Goal: Contribute content: Add original content to the website for others to see

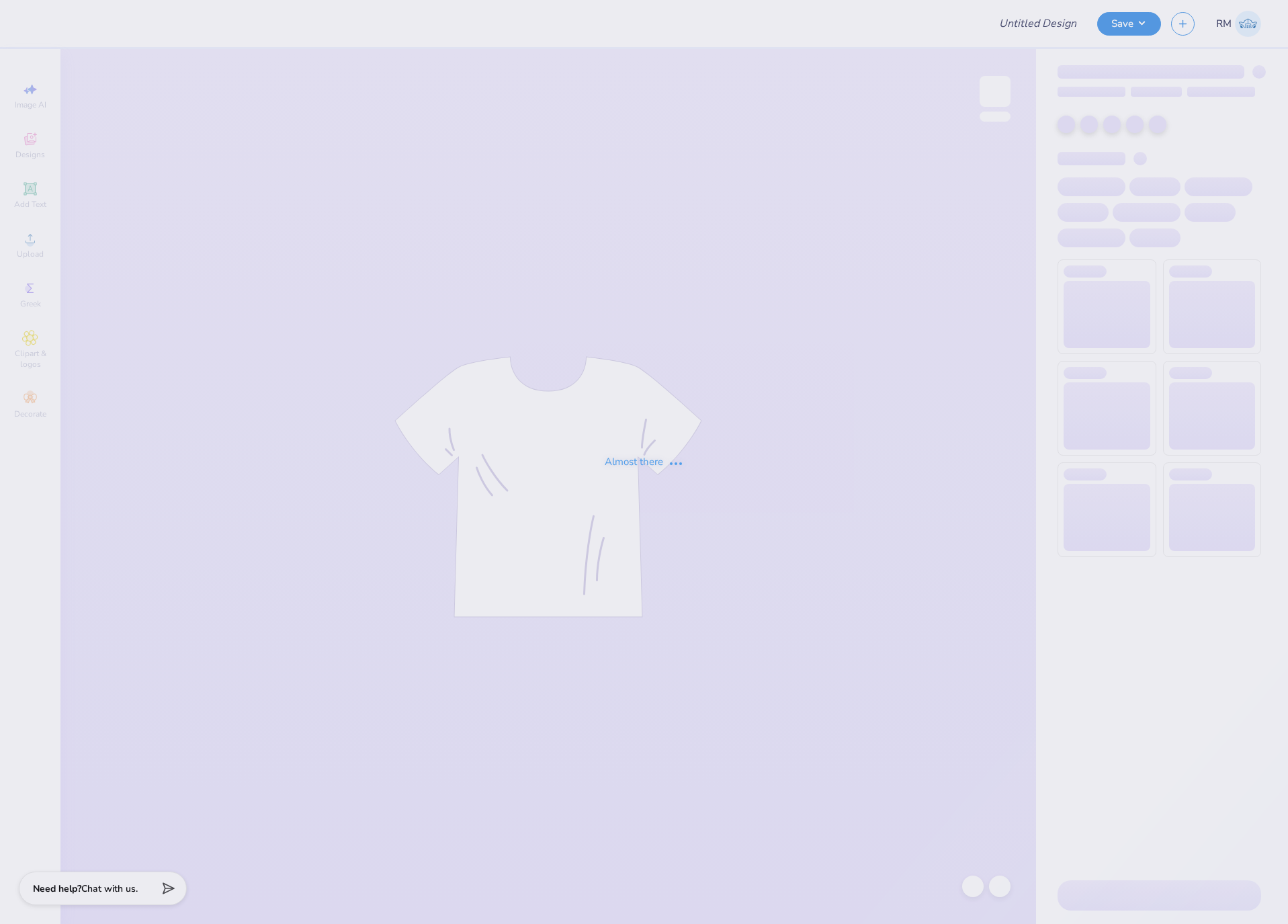
type input "[PERSON_NAME] : [PERSON_NAME] Farm Market"
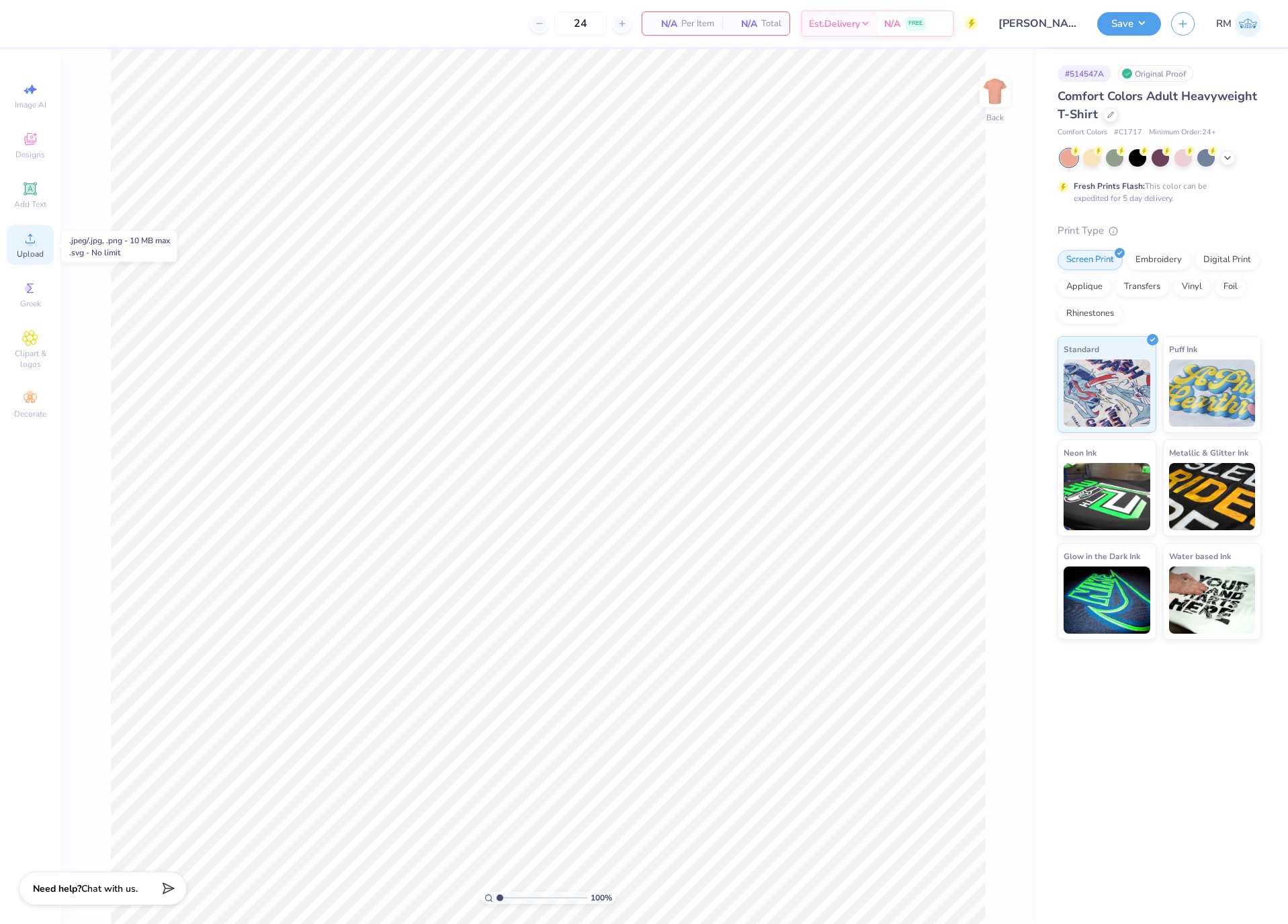
click at [33, 251] on span "Upload" at bounding box center [30, 254] width 27 height 11
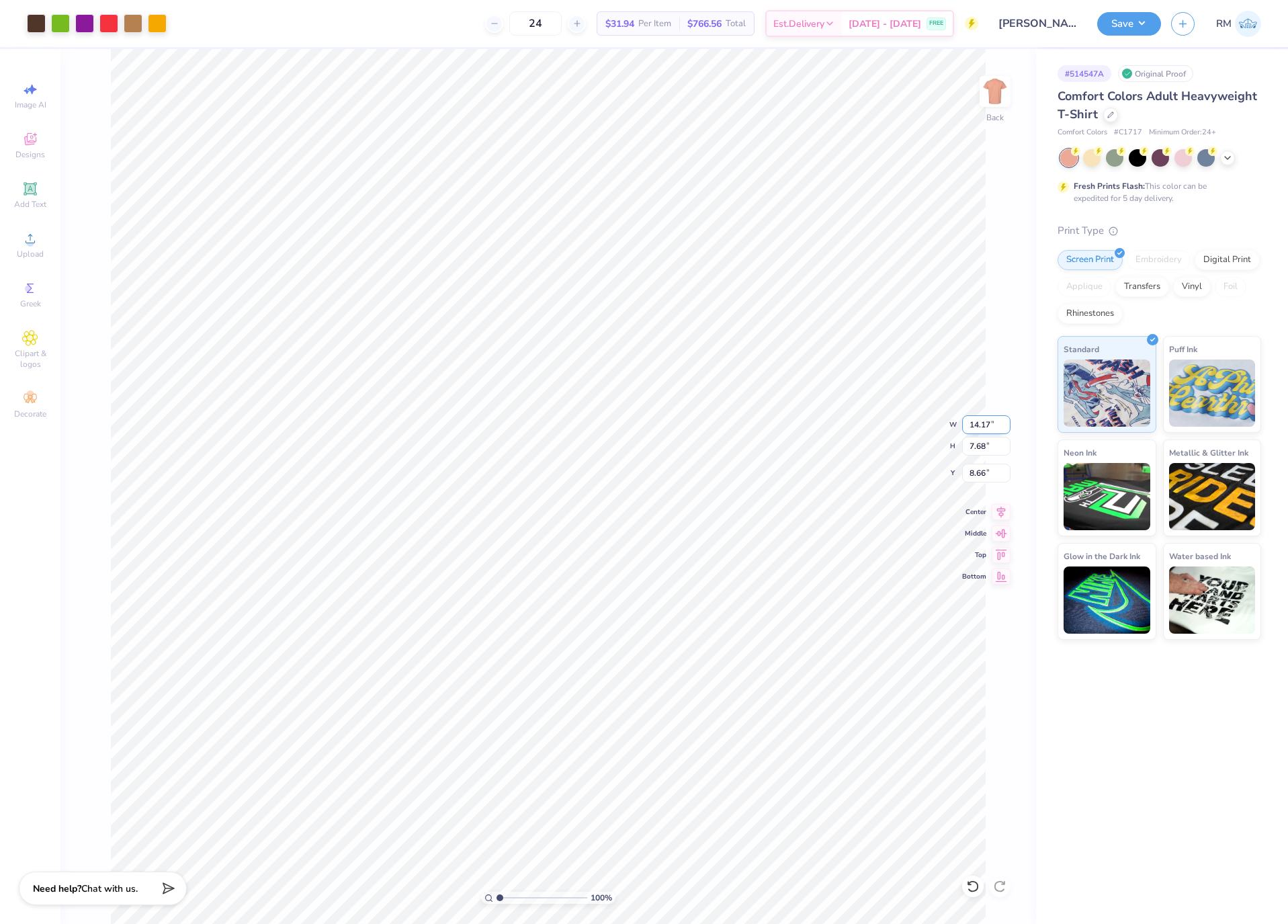
click at [977, 426] on input "14.17" at bounding box center [986, 425] width 48 height 19
type input "3.50"
type input "1.90"
type input "11.55"
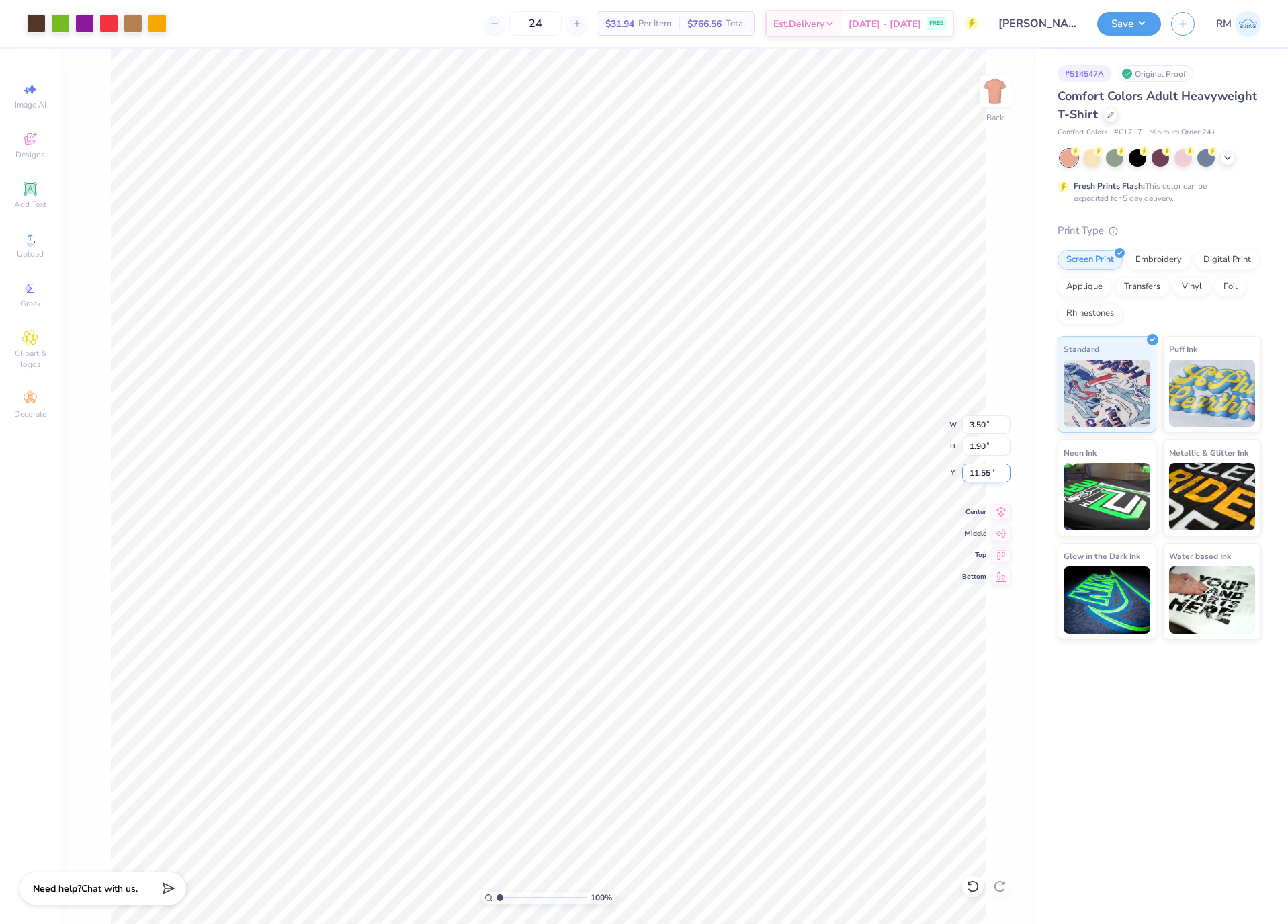
click at [983, 480] on input "11.55" at bounding box center [986, 473] width 48 height 19
click at [986, 478] on input "10.85" at bounding box center [986, 473] width 48 height 19
type input "3.00"
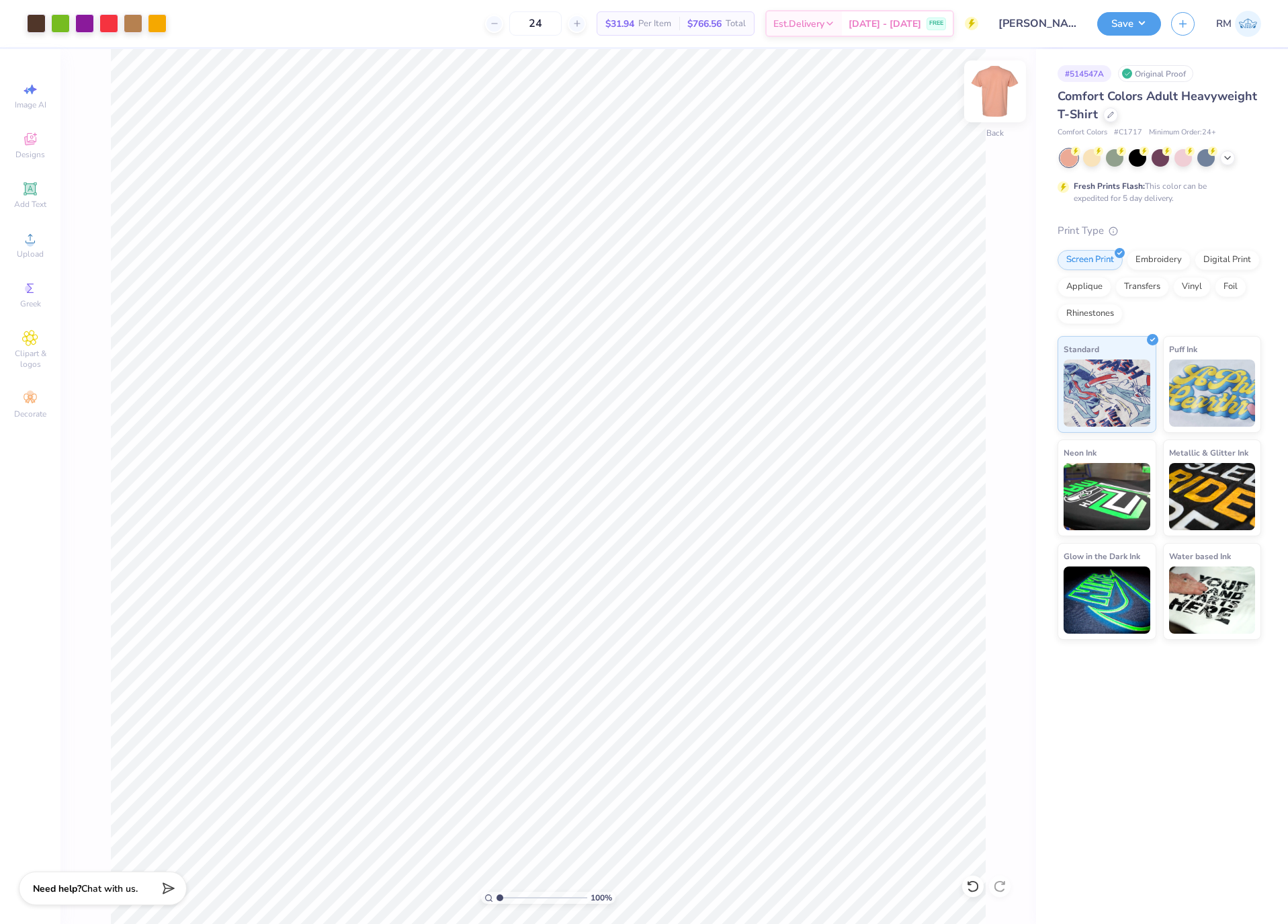
click at [984, 86] on img at bounding box center [996, 91] width 54 height 54
click at [36, 249] on span "Upload" at bounding box center [30, 254] width 27 height 11
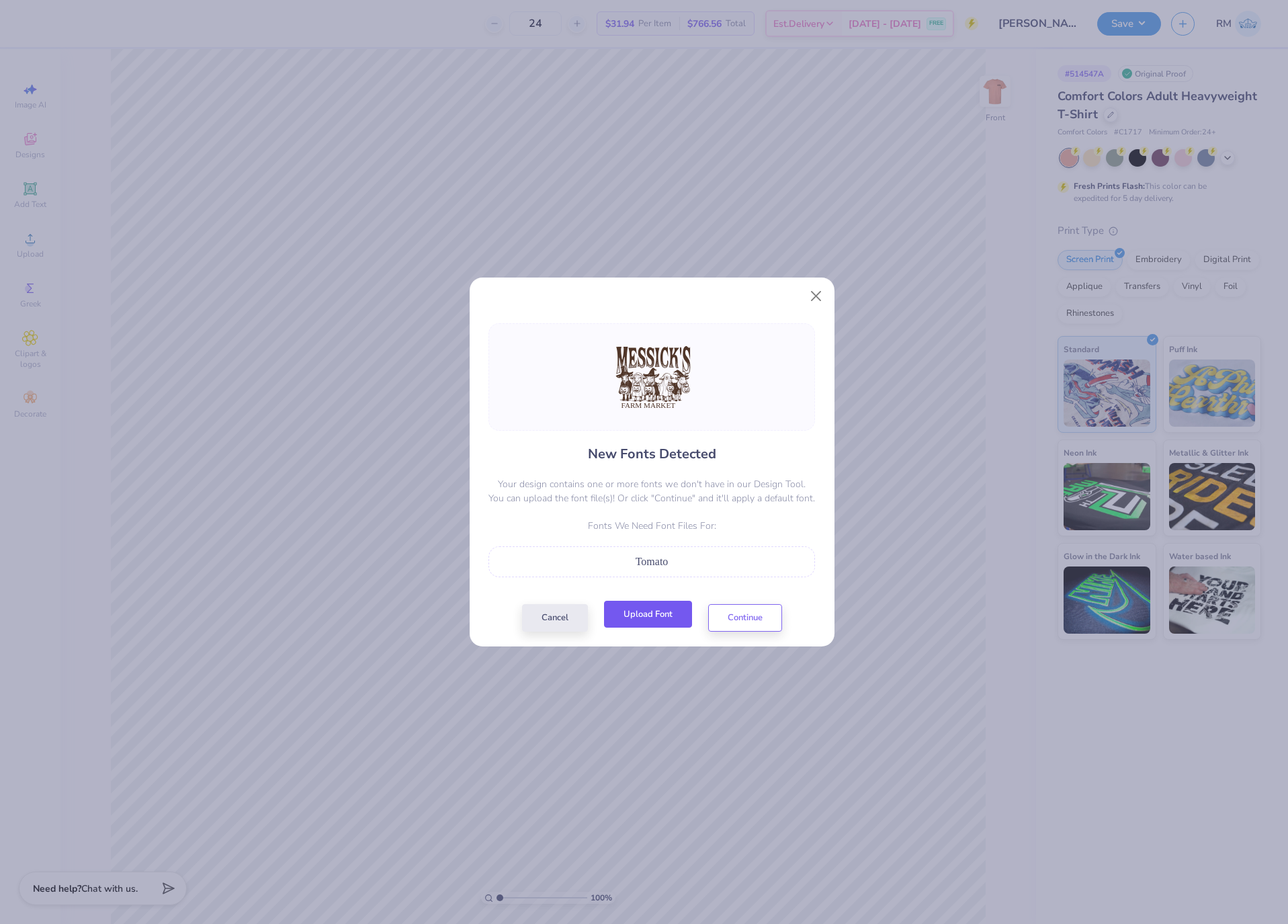
click at [658, 615] on button "Upload Font" at bounding box center [648, 615] width 88 height 28
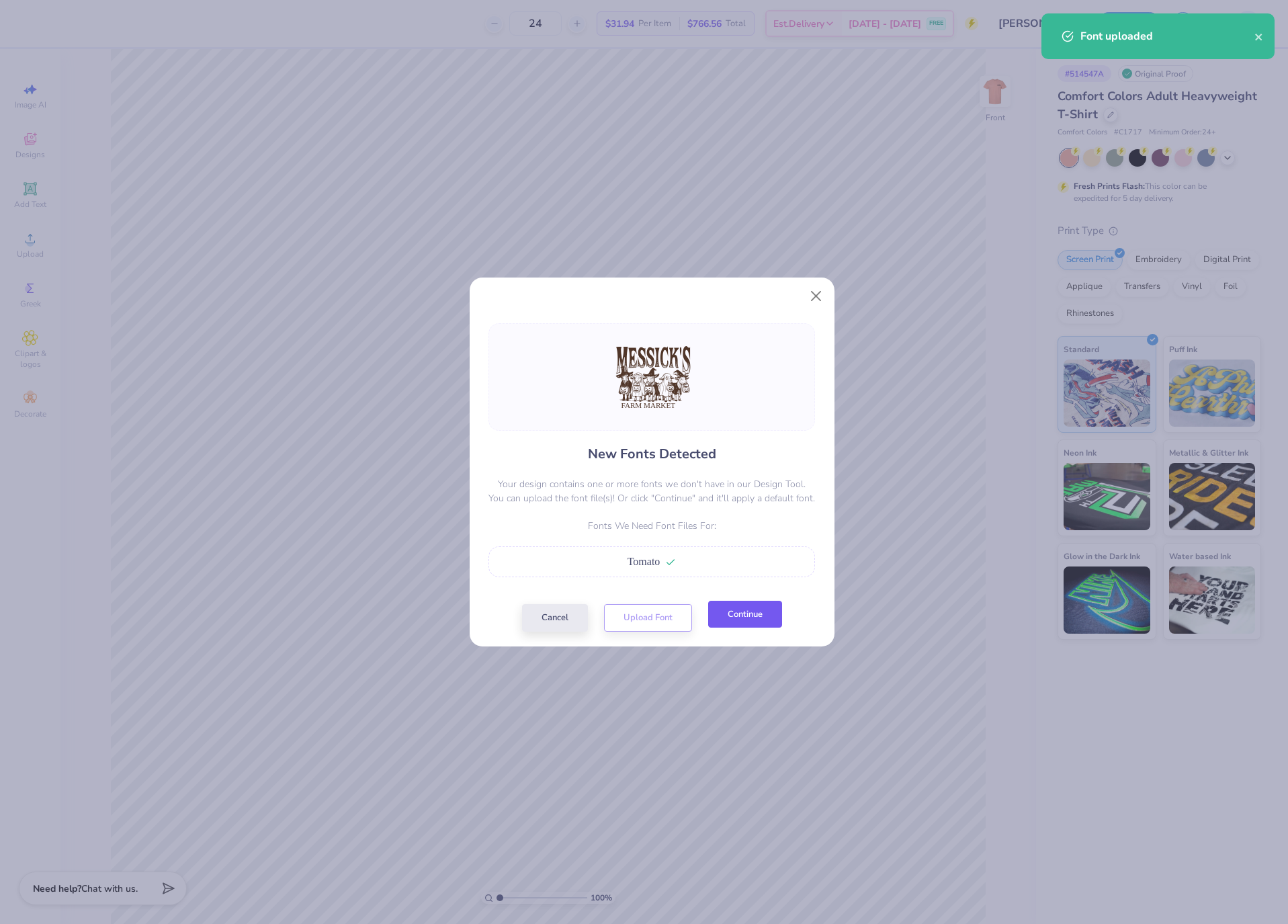
click at [769, 627] on button "Continue" at bounding box center [745, 615] width 74 height 28
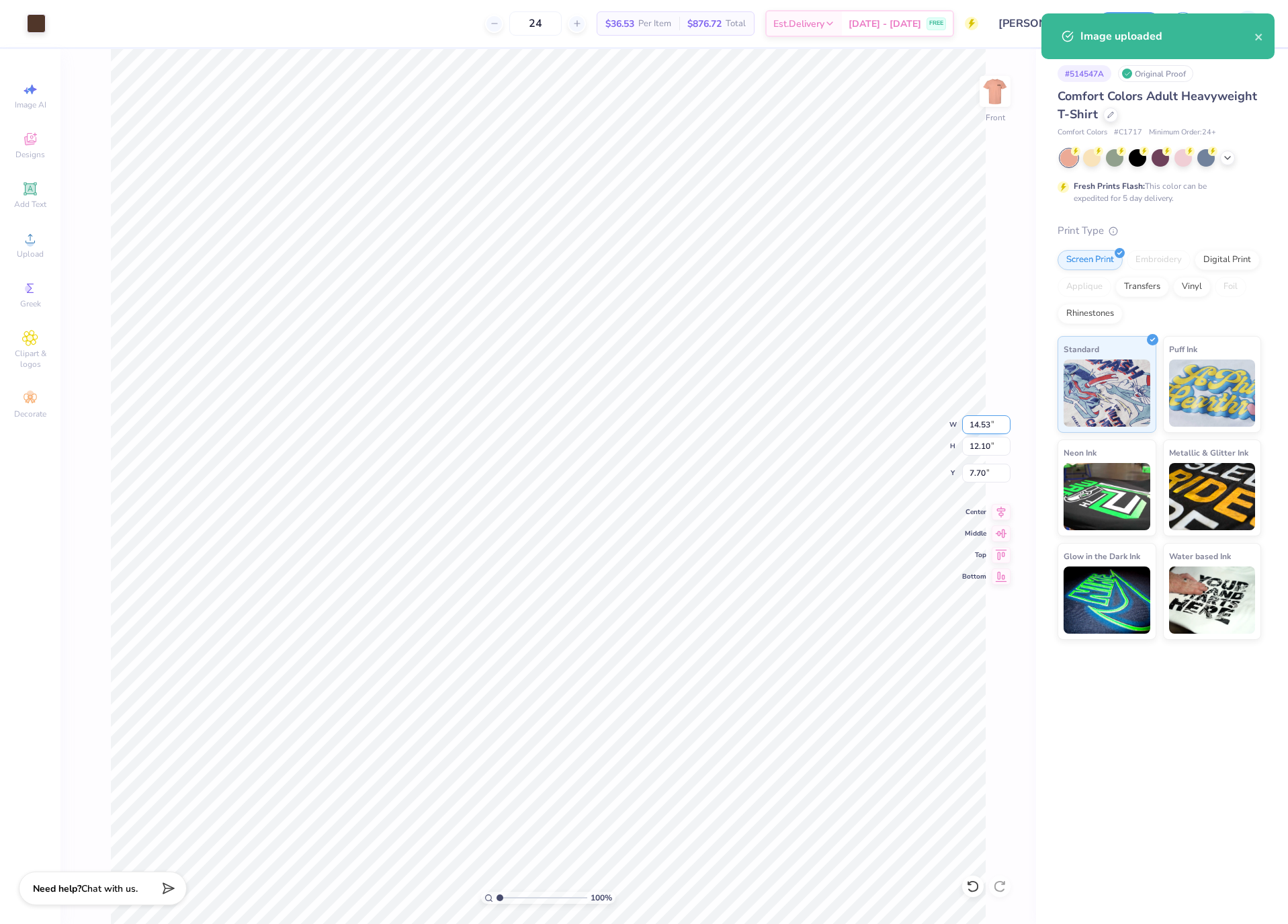
click at [970, 422] on input "14.53" at bounding box center [986, 425] width 48 height 19
click at [974, 452] on input "12.10" at bounding box center [986, 446] width 48 height 19
type input "12.50"
type input "10.41"
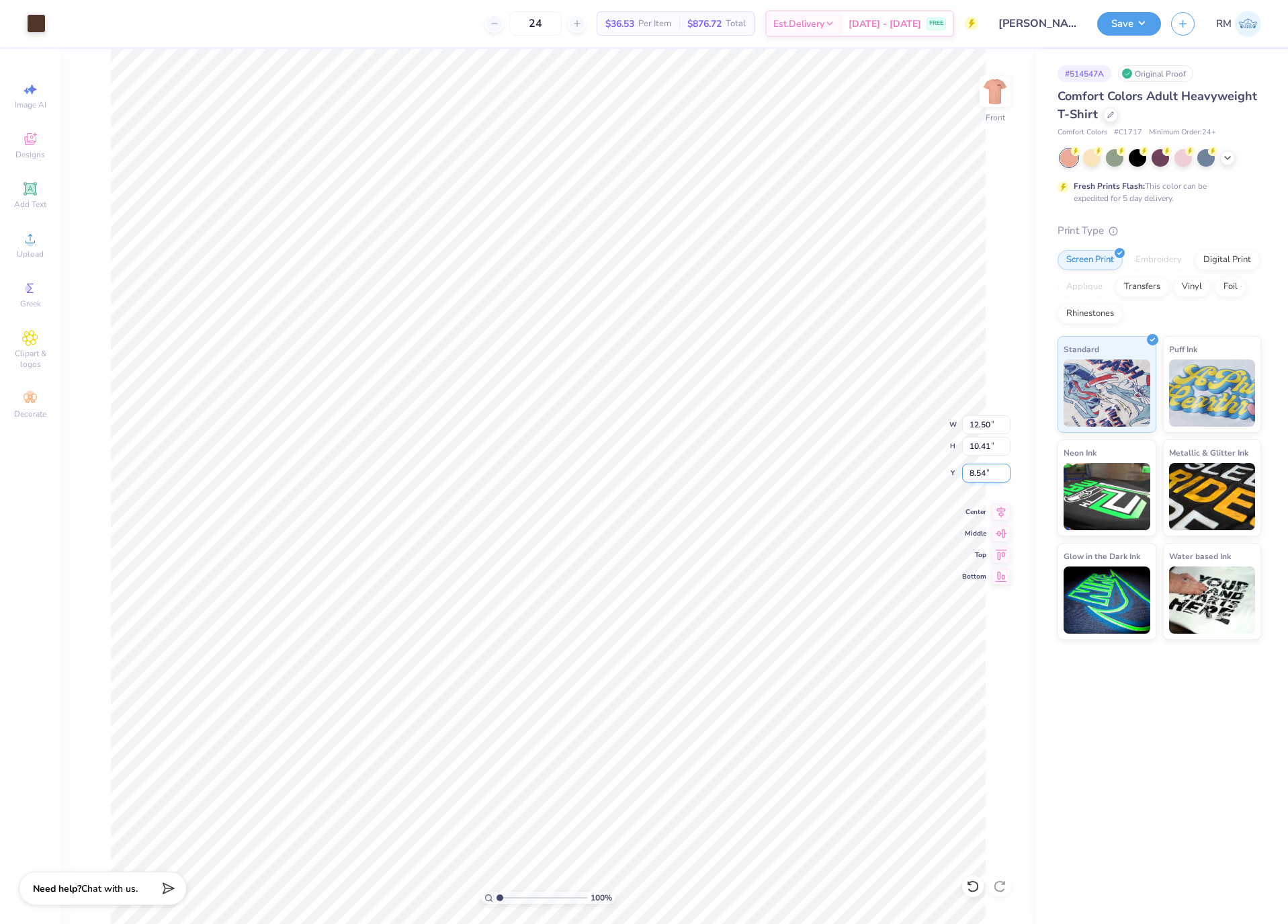
click at [977, 480] on input "8.54" at bounding box center [986, 473] width 48 height 19
type input "3.00"
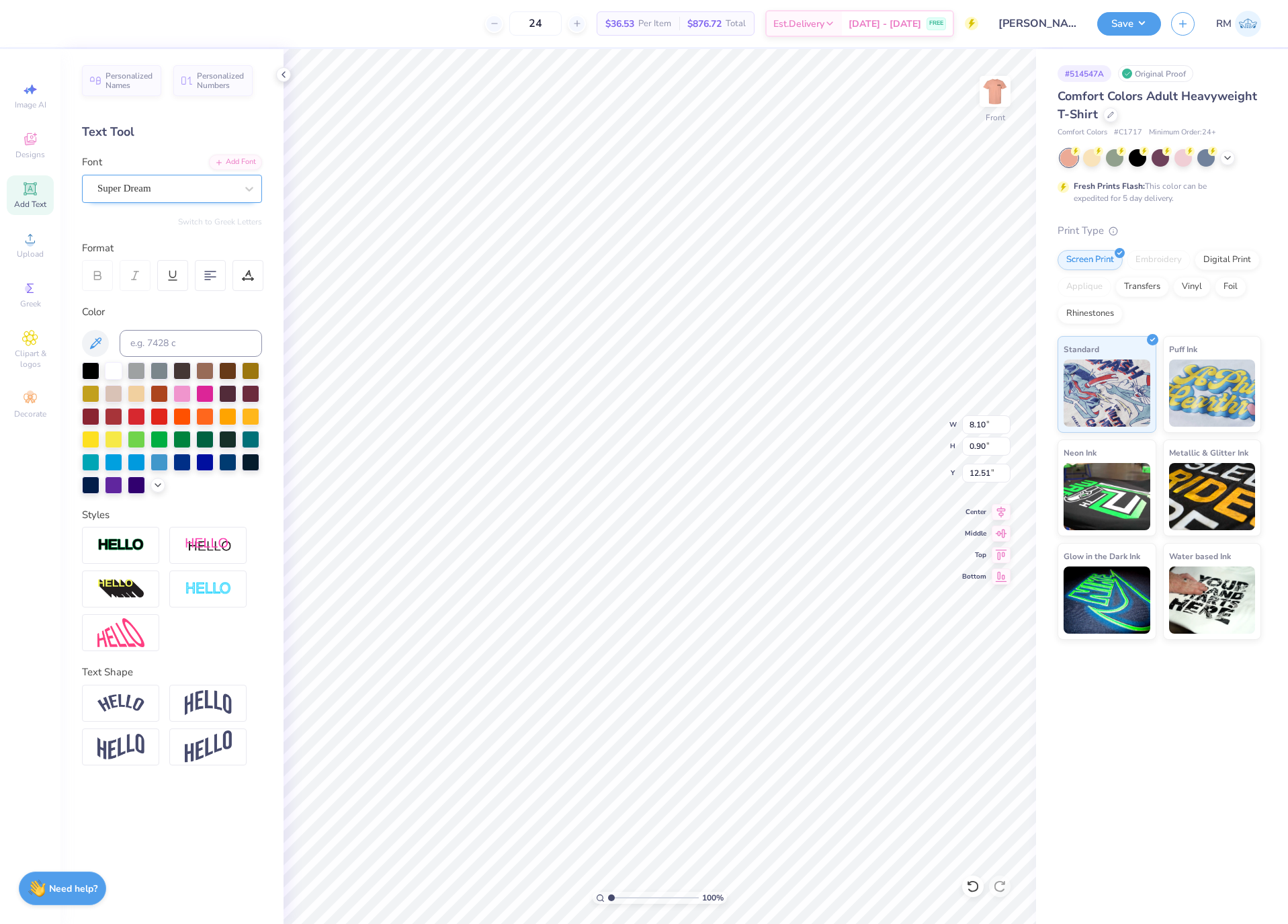
click at [147, 180] on div at bounding box center [167, 188] width 139 height 18
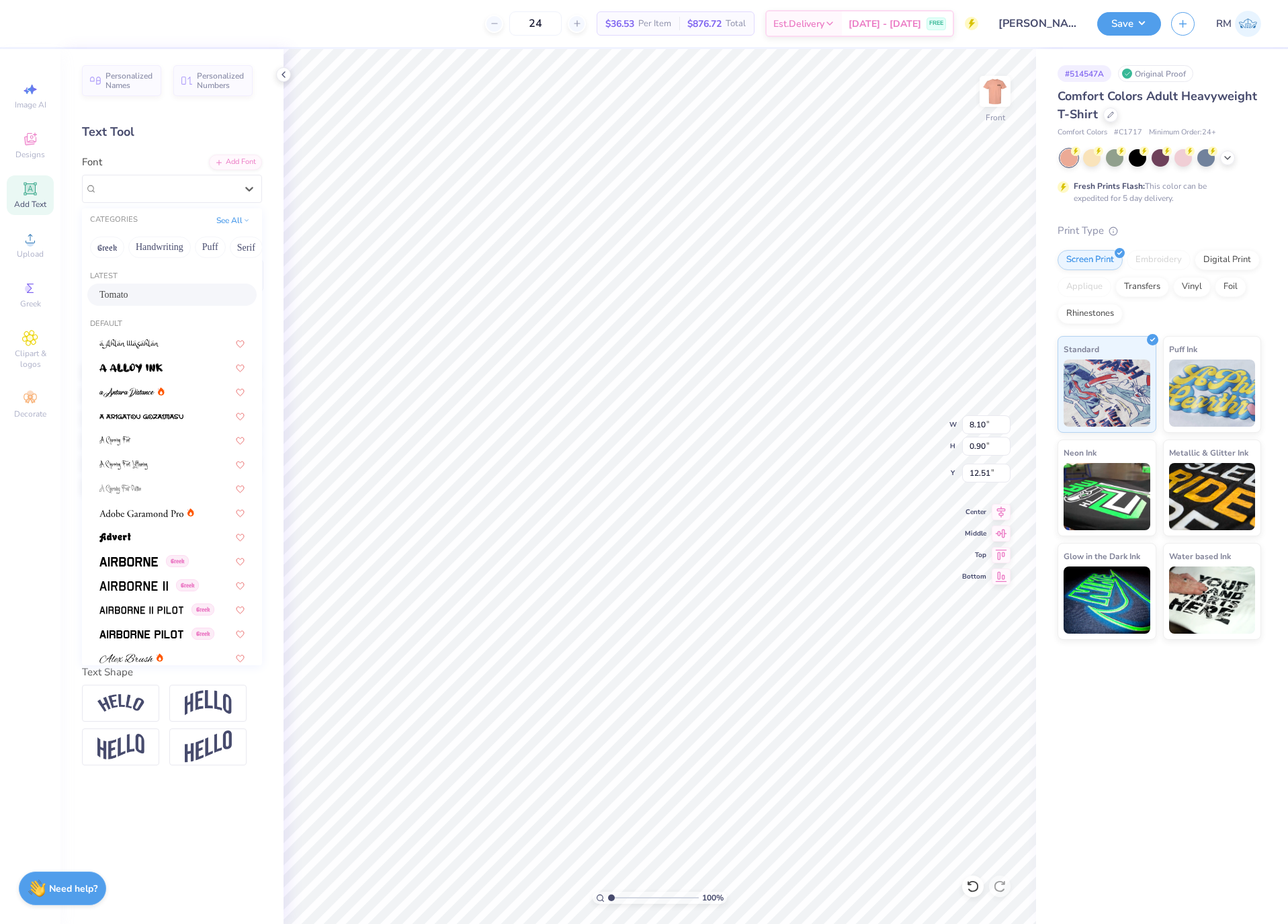
click at [190, 292] on div "Tomato" at bounding box center [172, 294] width 145 height 14
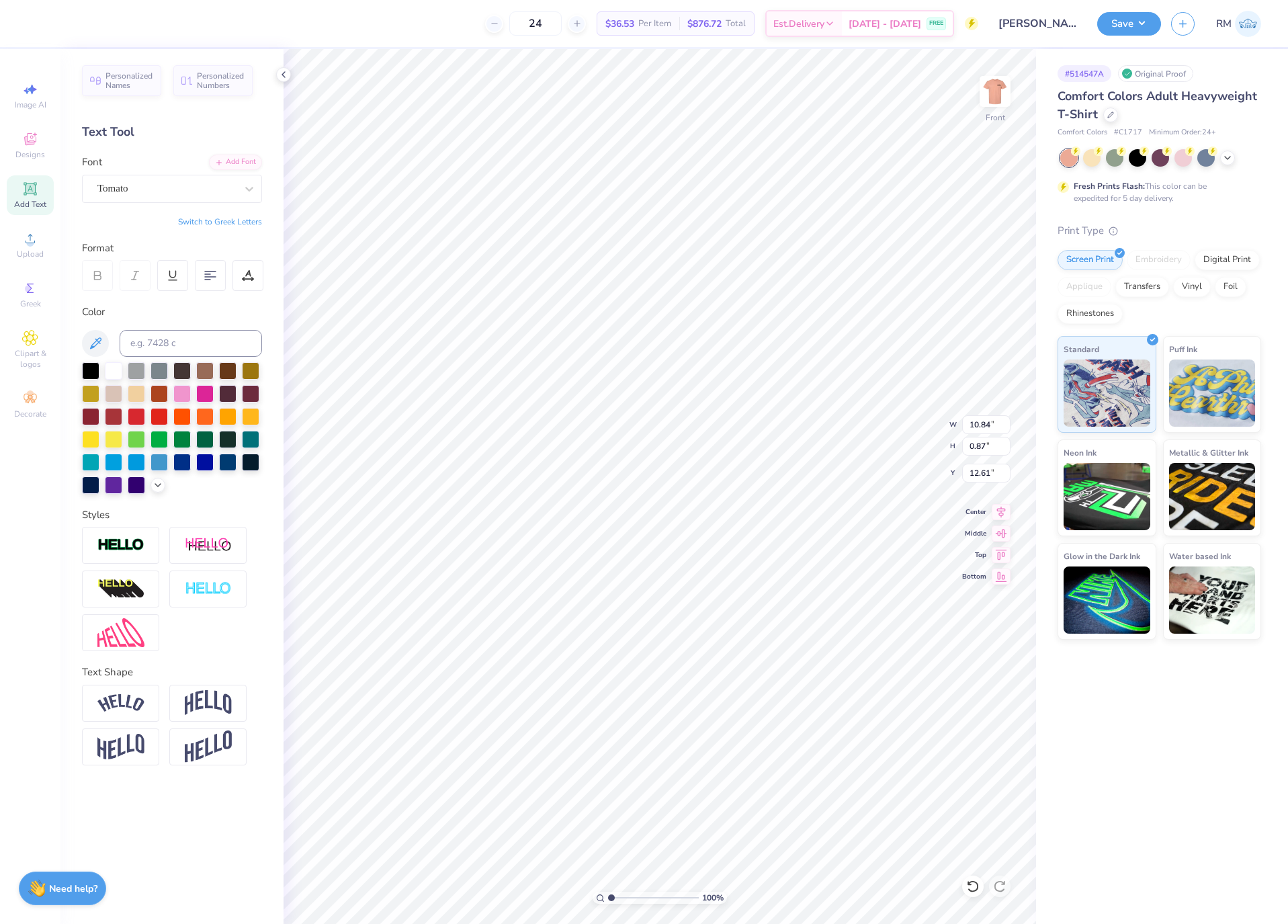
type input "10.84"
type input "0.87"
type input "12.61"
click at [1000, 514] on icon at bounding box center [1001, 510] width 8 height 11
click at [993, 102] on img at bounding box center [996, 91] width 54 height 54
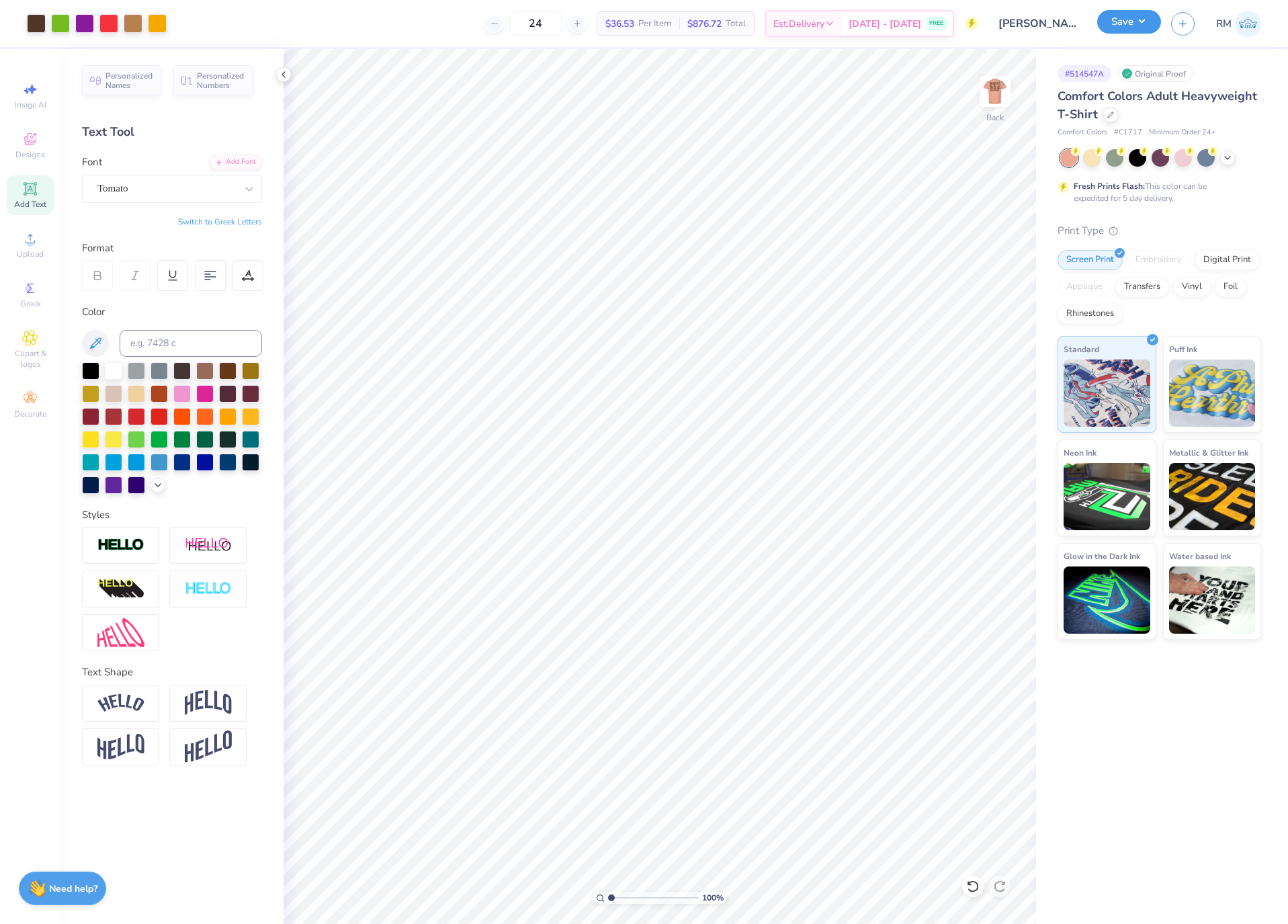
click at [1133, 23] on button "Save" at bounding box center [1130, 21] width 64 height 23
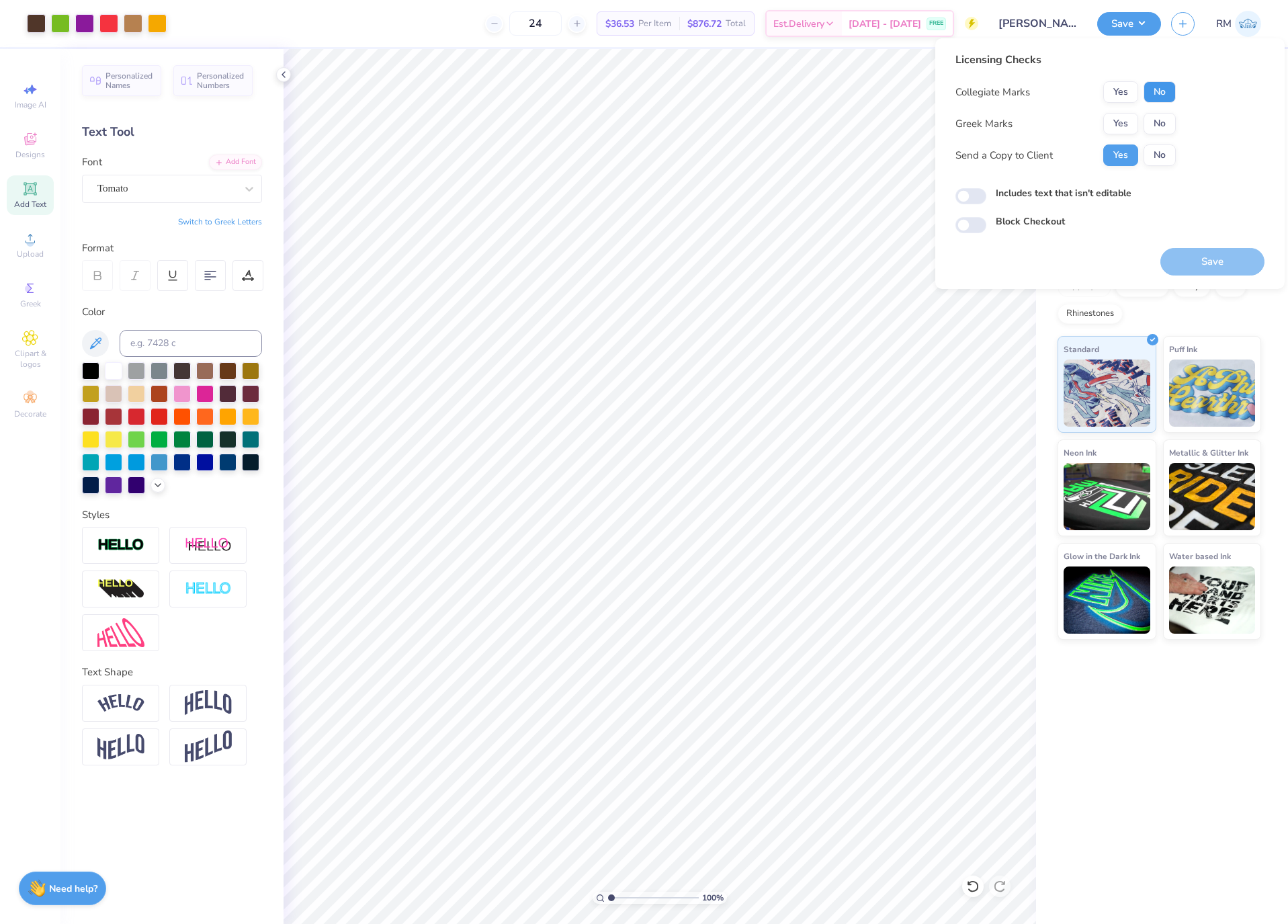
click at [1159, 95] on button "No" at bounding box center [1159, 91] width 33 height 21
click at [1159, 123] on button "No" at bounding box center [1159, 123] width 33 height 21
click at [1216, 262] on button "Save" at bounding box center [1213, 262] width 104 height 28
